Goal: Task Accomplishment & Management: Use online tool/utility

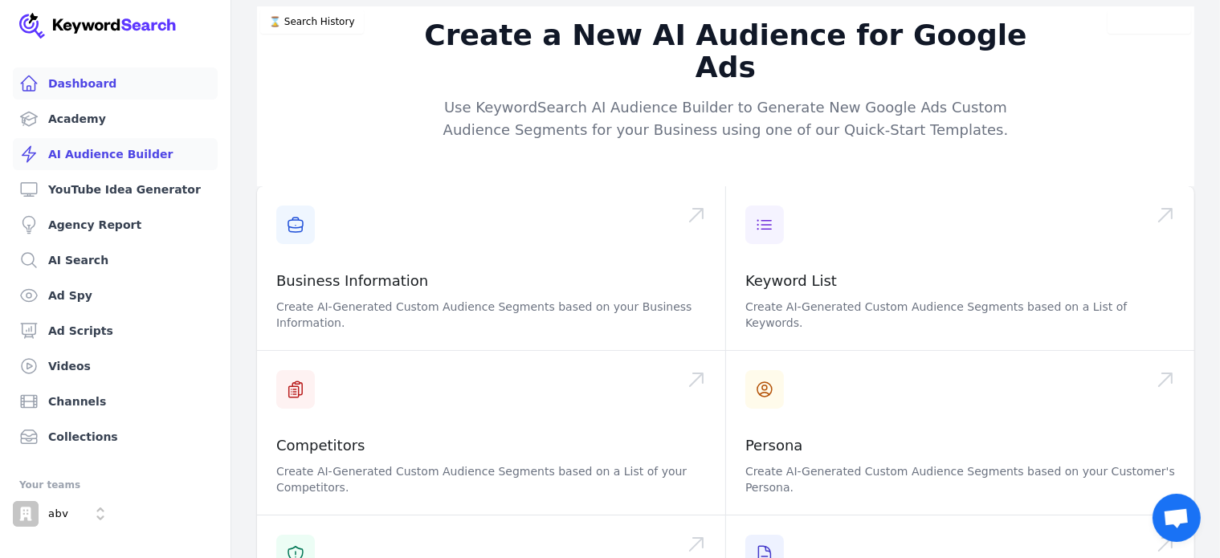
click at [84, 84] on link "Dashboard" at bounding box center [115, 83] width 205 height 32
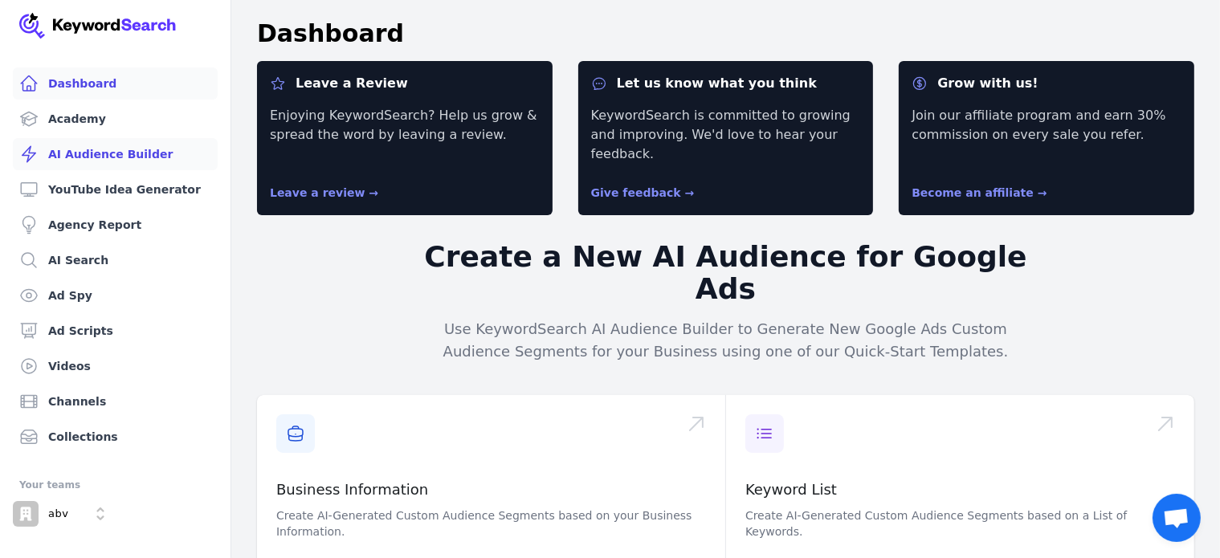
click at [70, 150] on link "AI Audience Builder" at bounding box center [115, 154] width 205 height 32
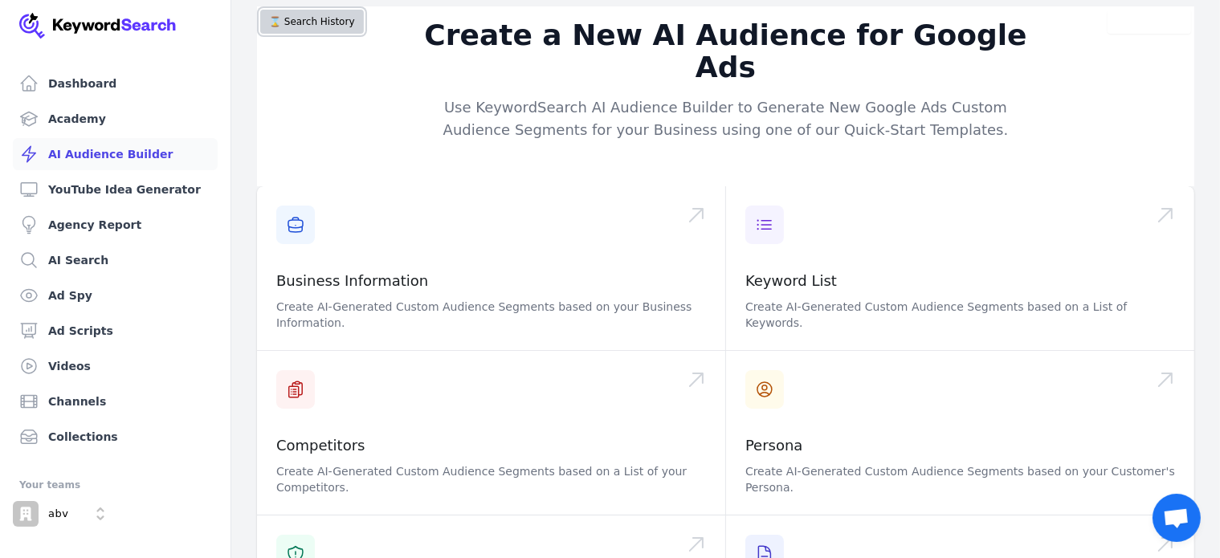
click at [318, 23] on button "⌛️ Search History" at bounding box center [312, 22] width 104 height 24
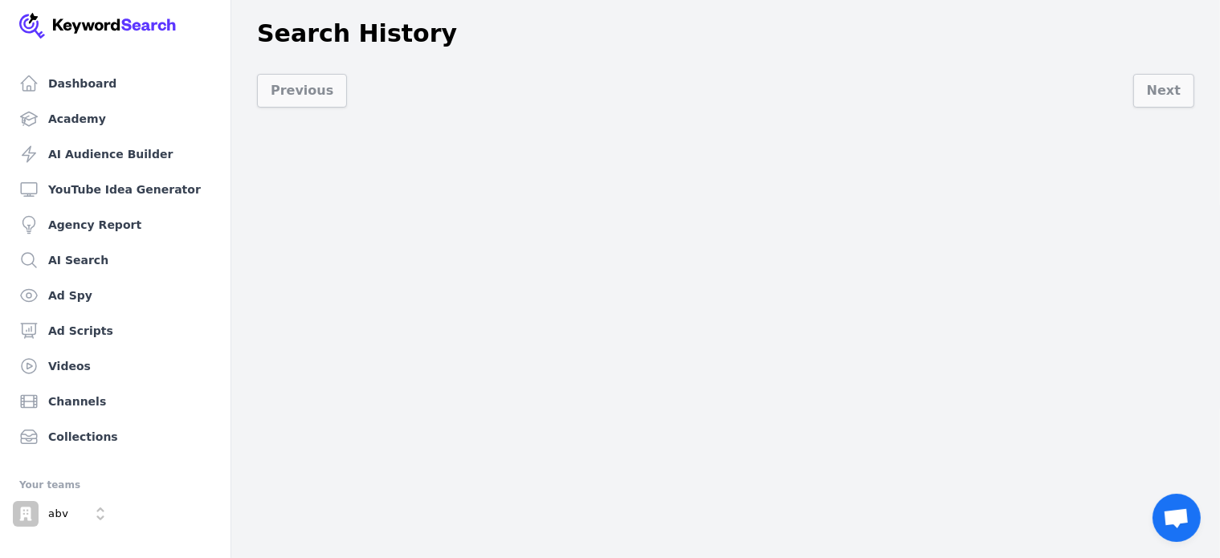
click at [389, 195] on div "Dashboard Academy AI Audience Builder YouTube Idea Generator Agency Report AI S…" at bounding box center [610, 279] width 1220 height 558
click at [108, 81] on link "Dashboard" at bounding box center [115, 83] width 205 height 32
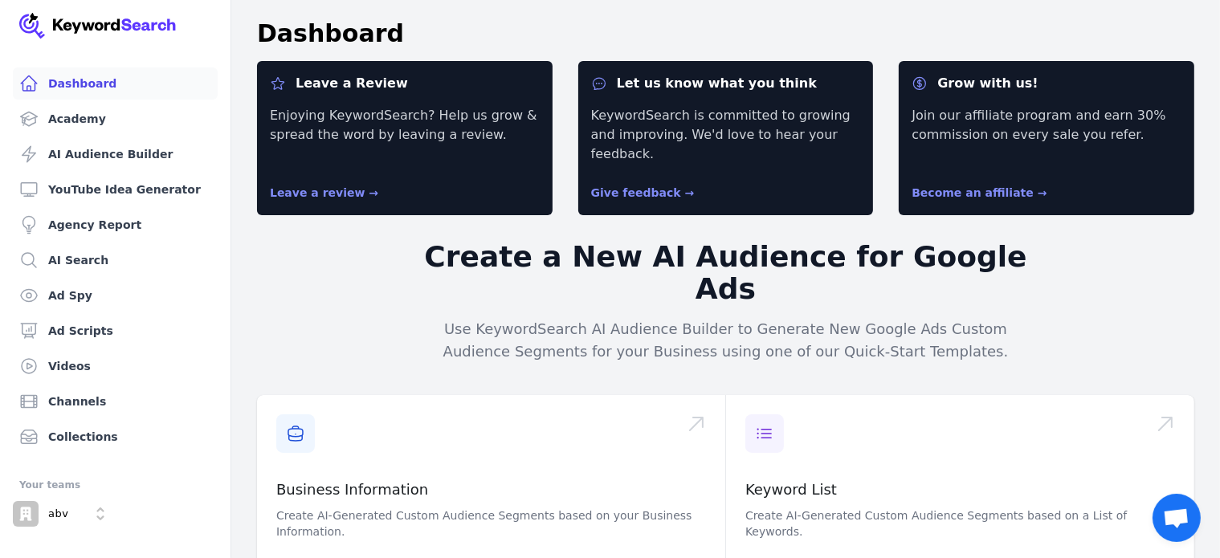
scroll to position [161, 0]
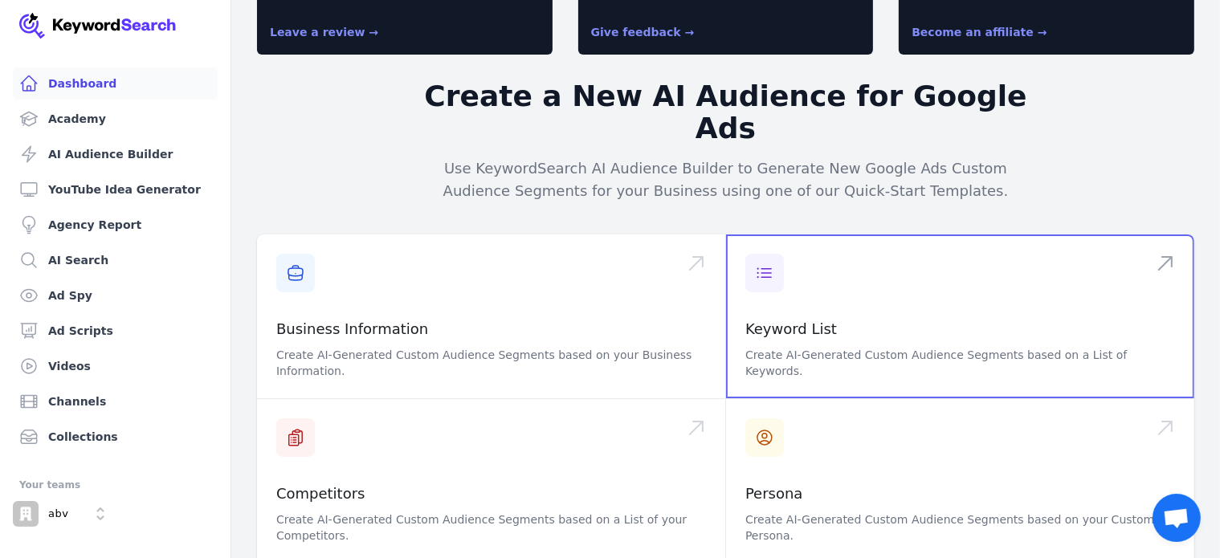
click at [822, 269] on span at bounding box center [960, 316] width 468 height 164
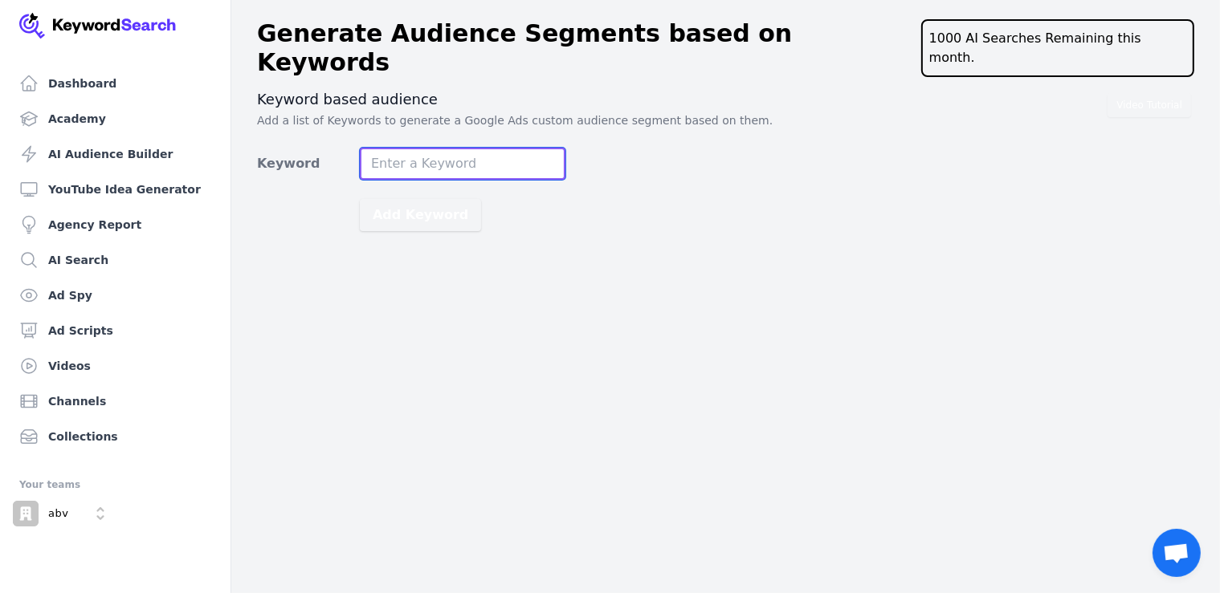
click at [411, 148] on input "Keyword" at bounding box center [463, 164] width 206 height 32
type input "proper keto"
click at [360, 199] on button "Add Keyword" at bounding box center [420, 215] width 121 height 32
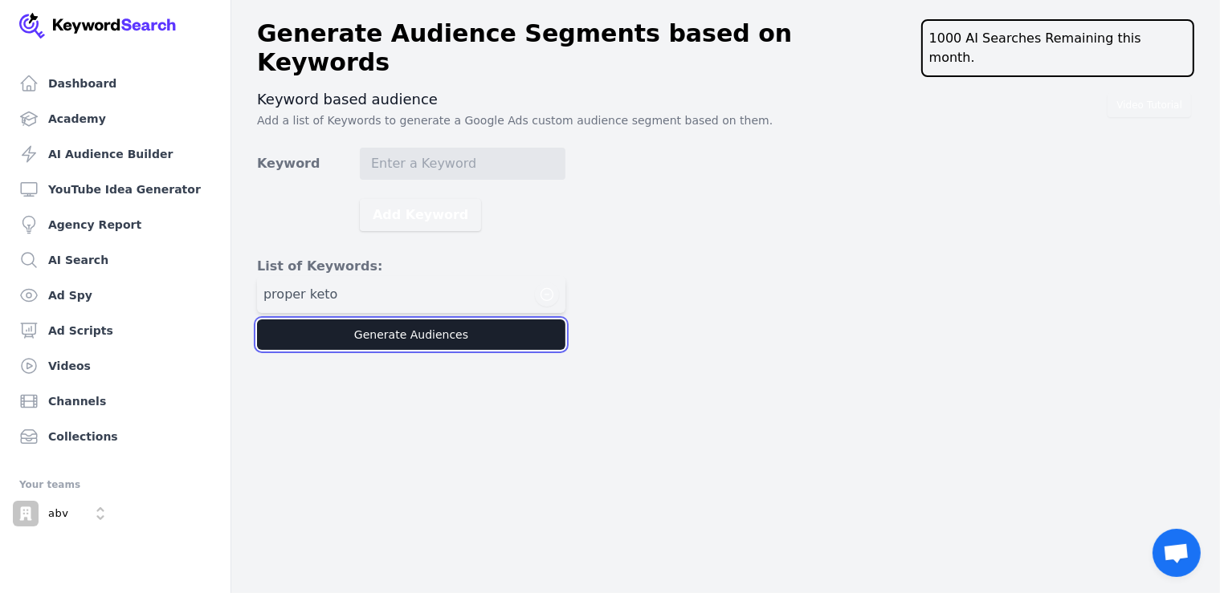
click at [369, 320] on button "Generate Audiences" at bounding box center [411, 335] width 308 height 31
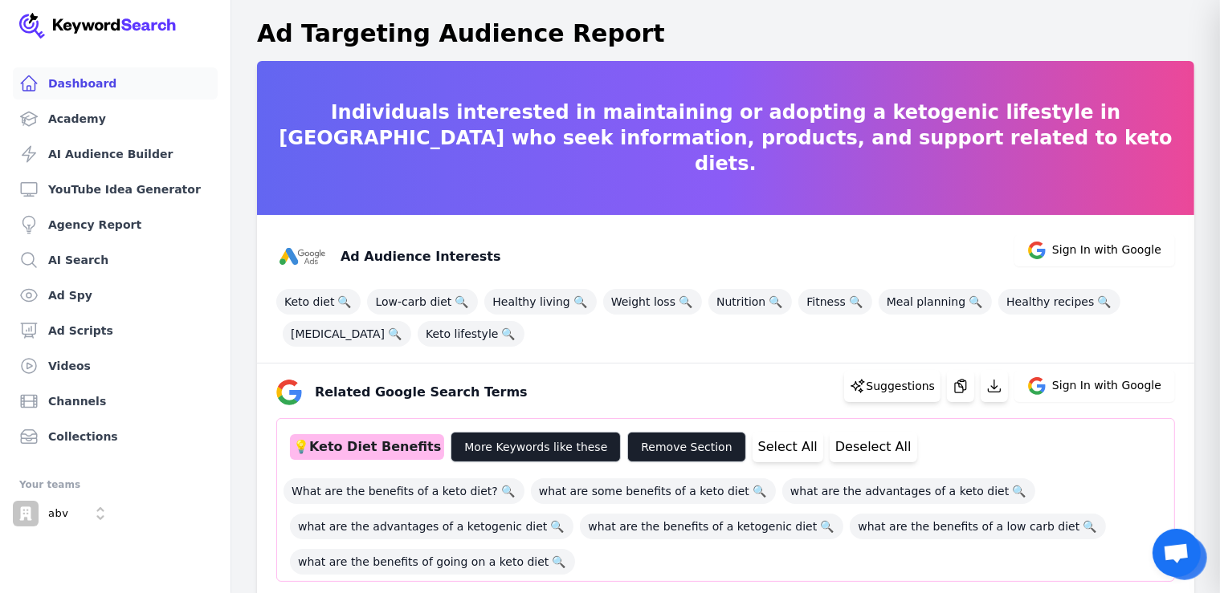
click at [73, 85] on link "Dashboard" at bounding box center [115, 83] width 205 height 32
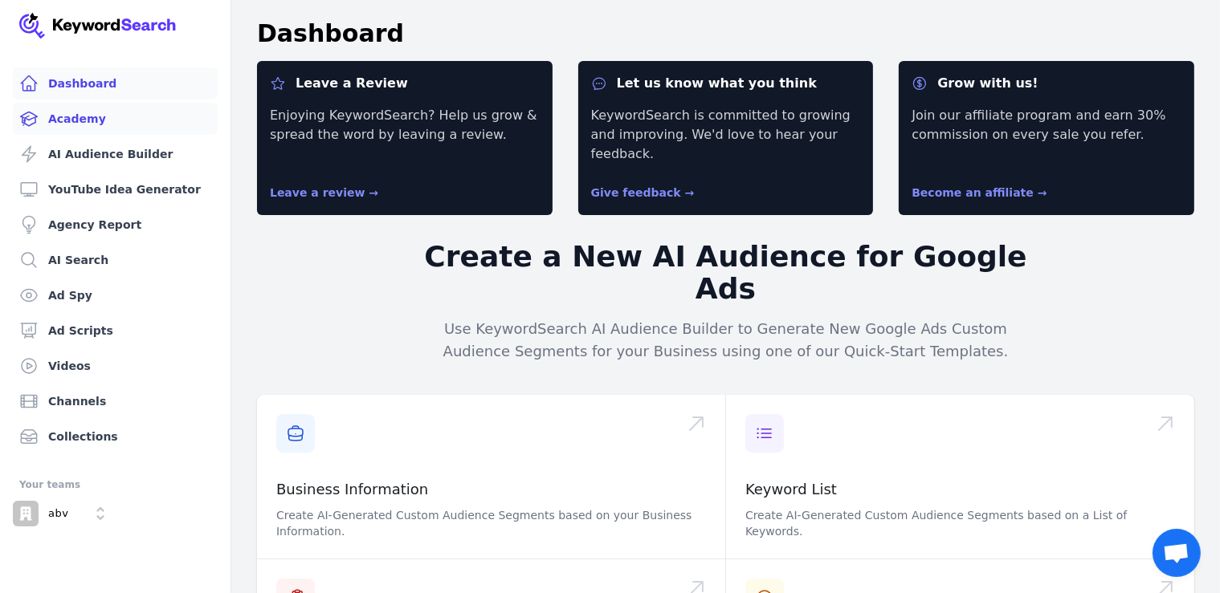
click at [75, 115] on link "Academy" at bounding box center [115, 119] width 205 height 32
